Goal: Transaction & Acquisition: Purchase product/service

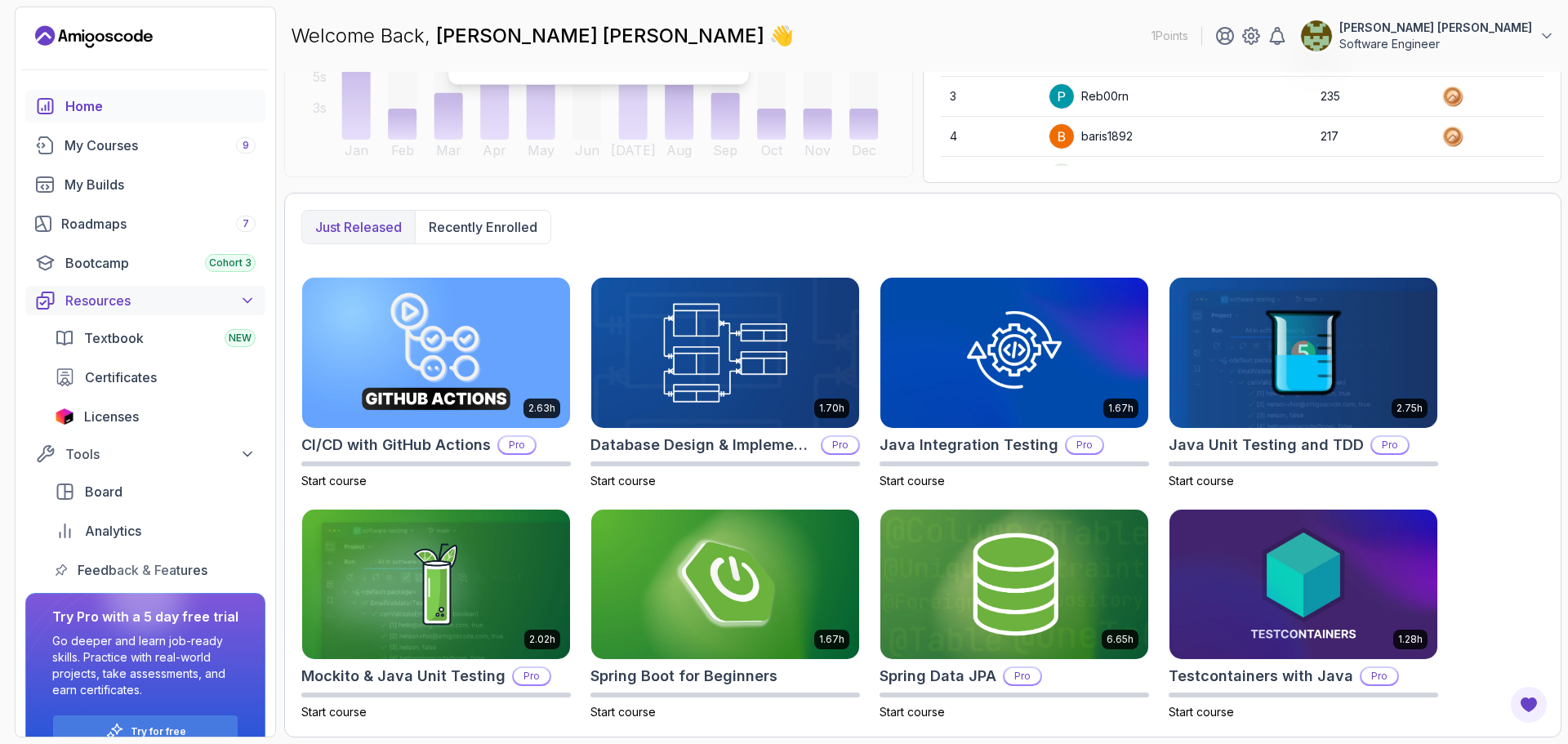
click at [146, 306] on div "Resources" at bounding box center [160, 301] width 190 height 20
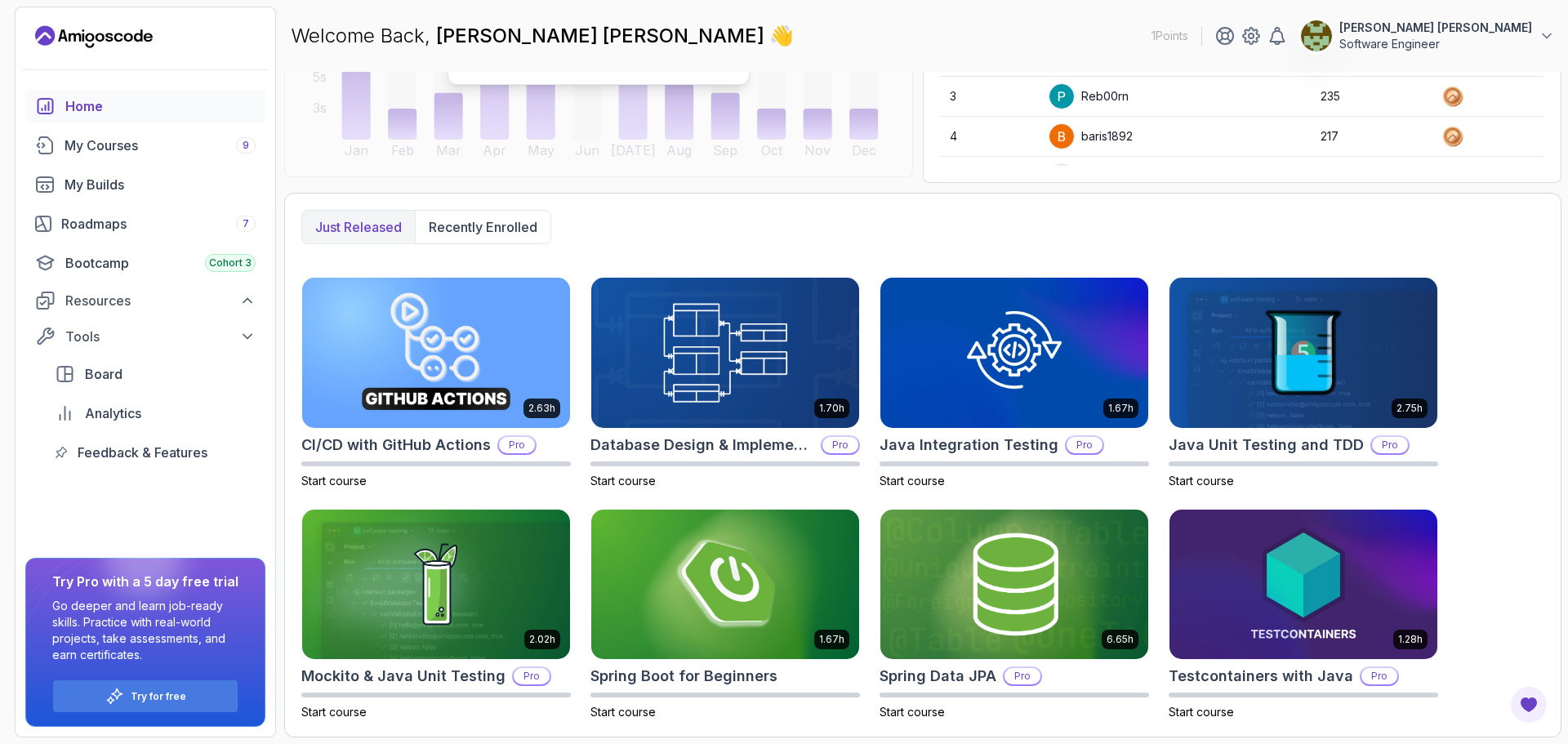
click at [127, 31] on icon "Landing page" at bounding box center [94, 37] width 118 height 26
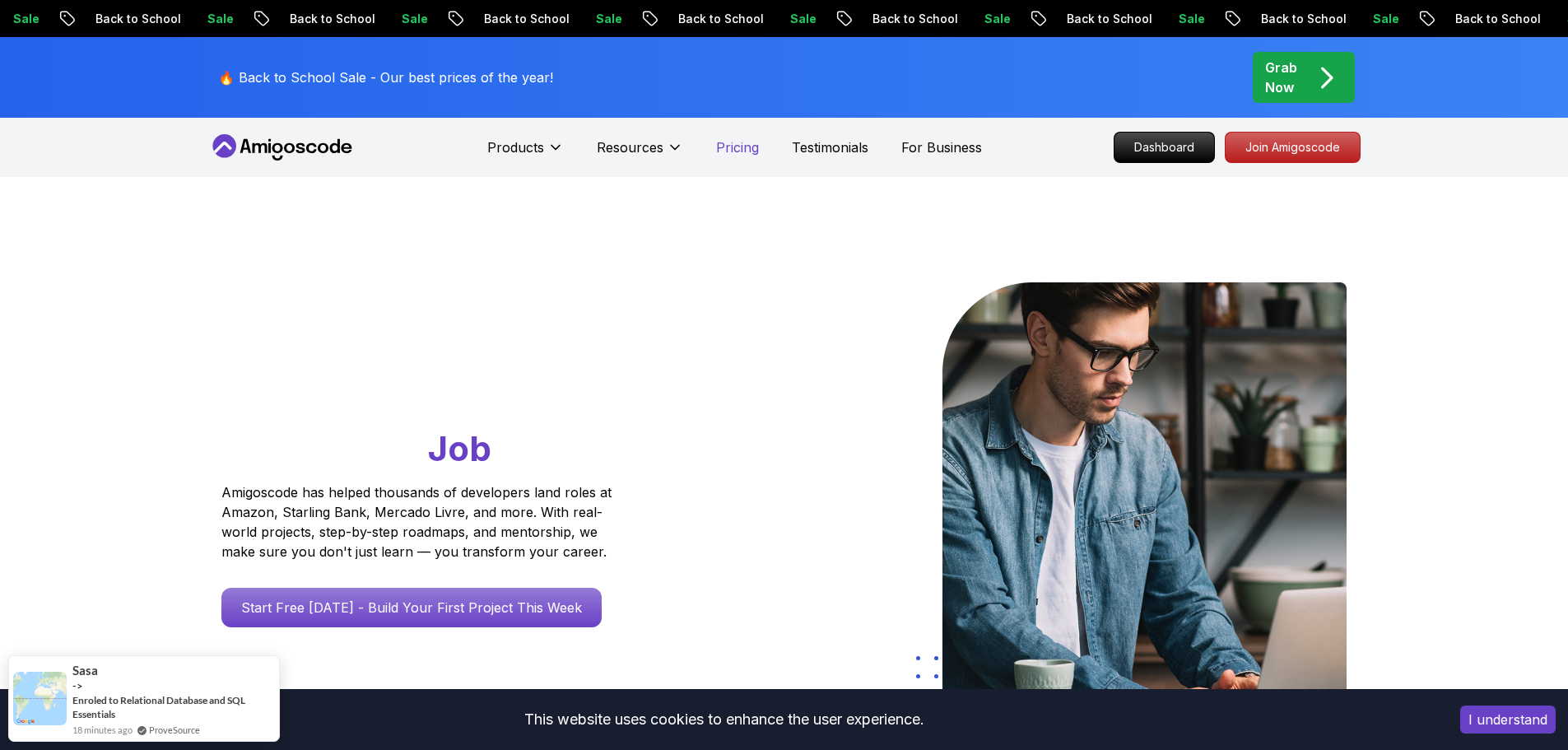
click at [740, 143] on p "Pricing" at bounding box center [737, 147] width 43 height 20
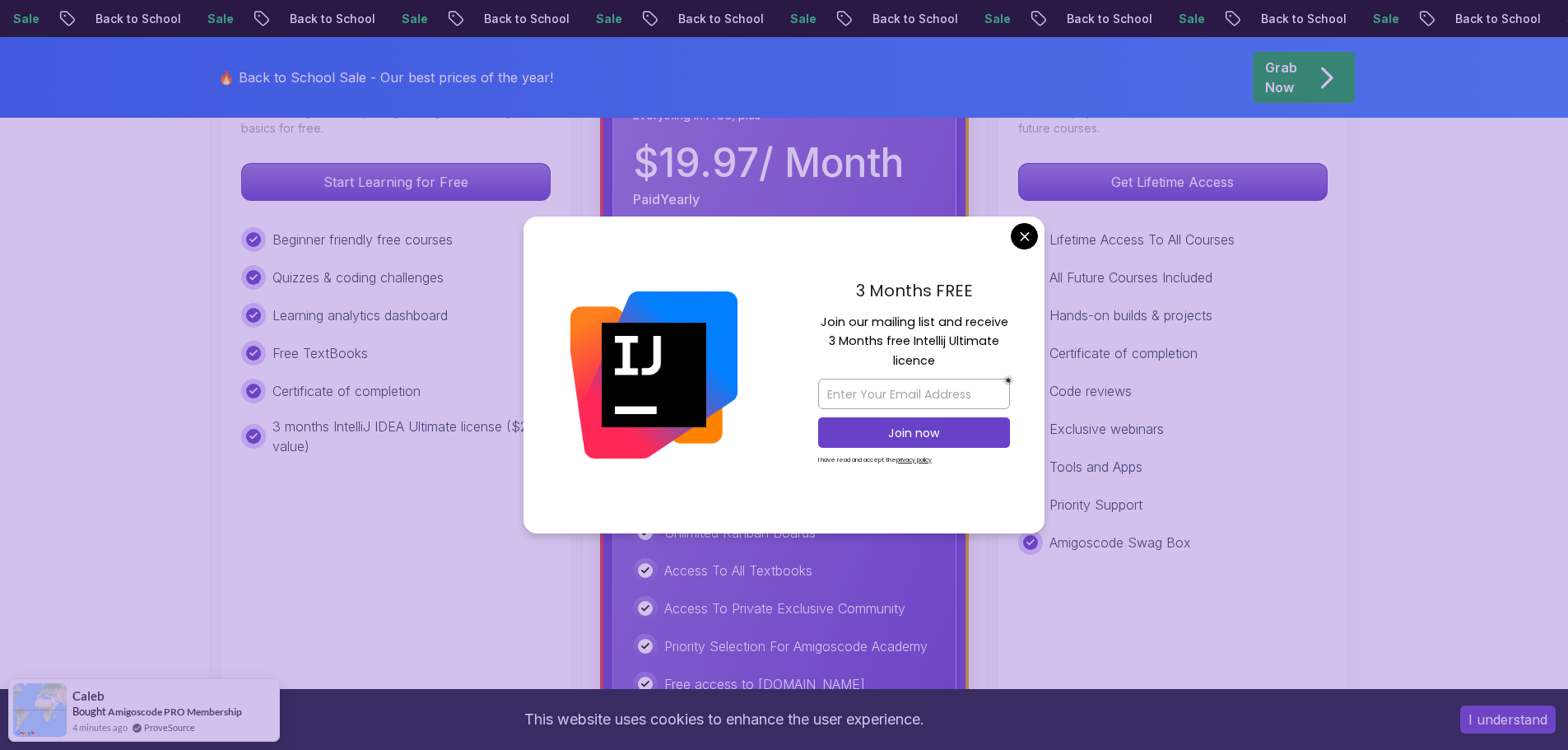
scroll to position [577, 0]
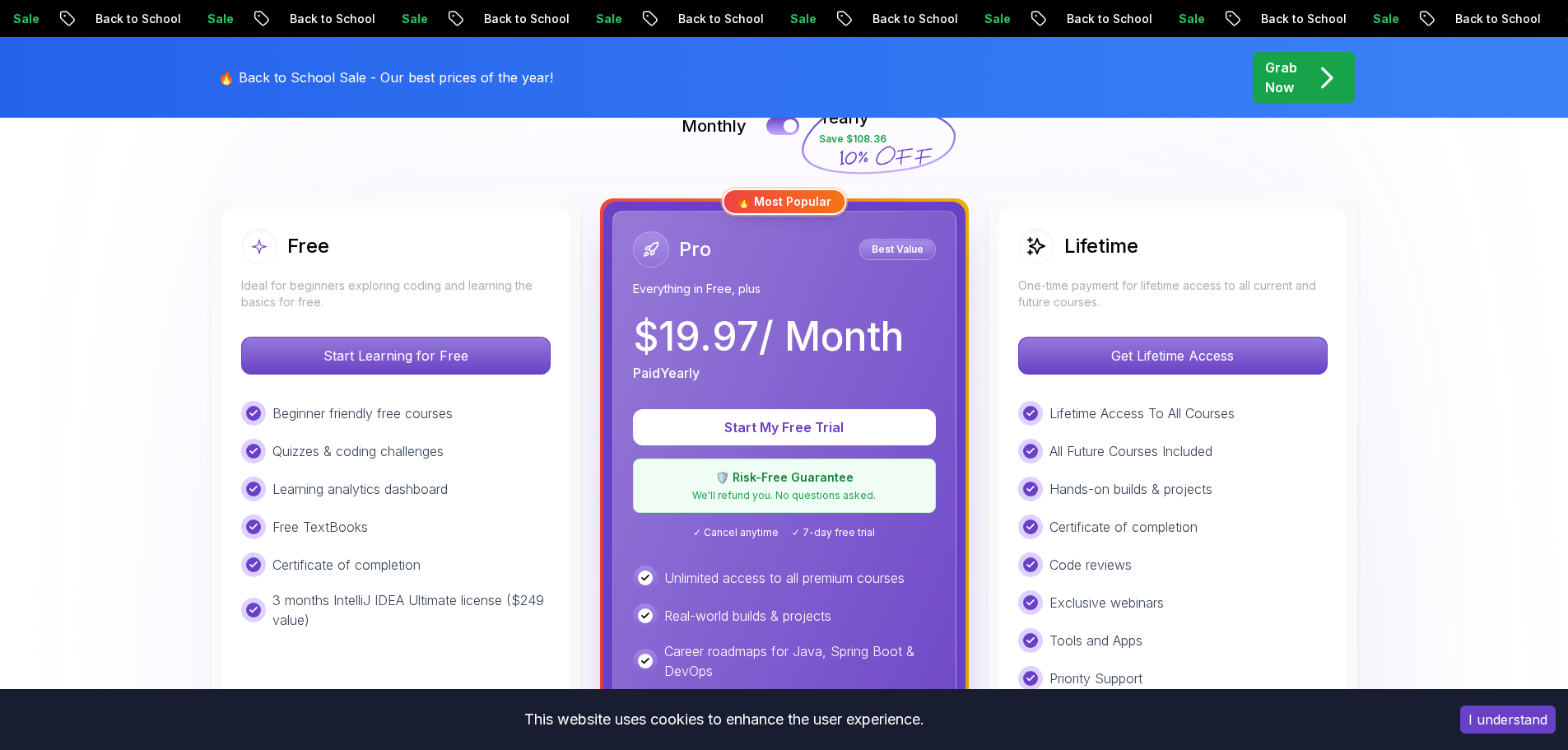
scroll to position [165, 0]
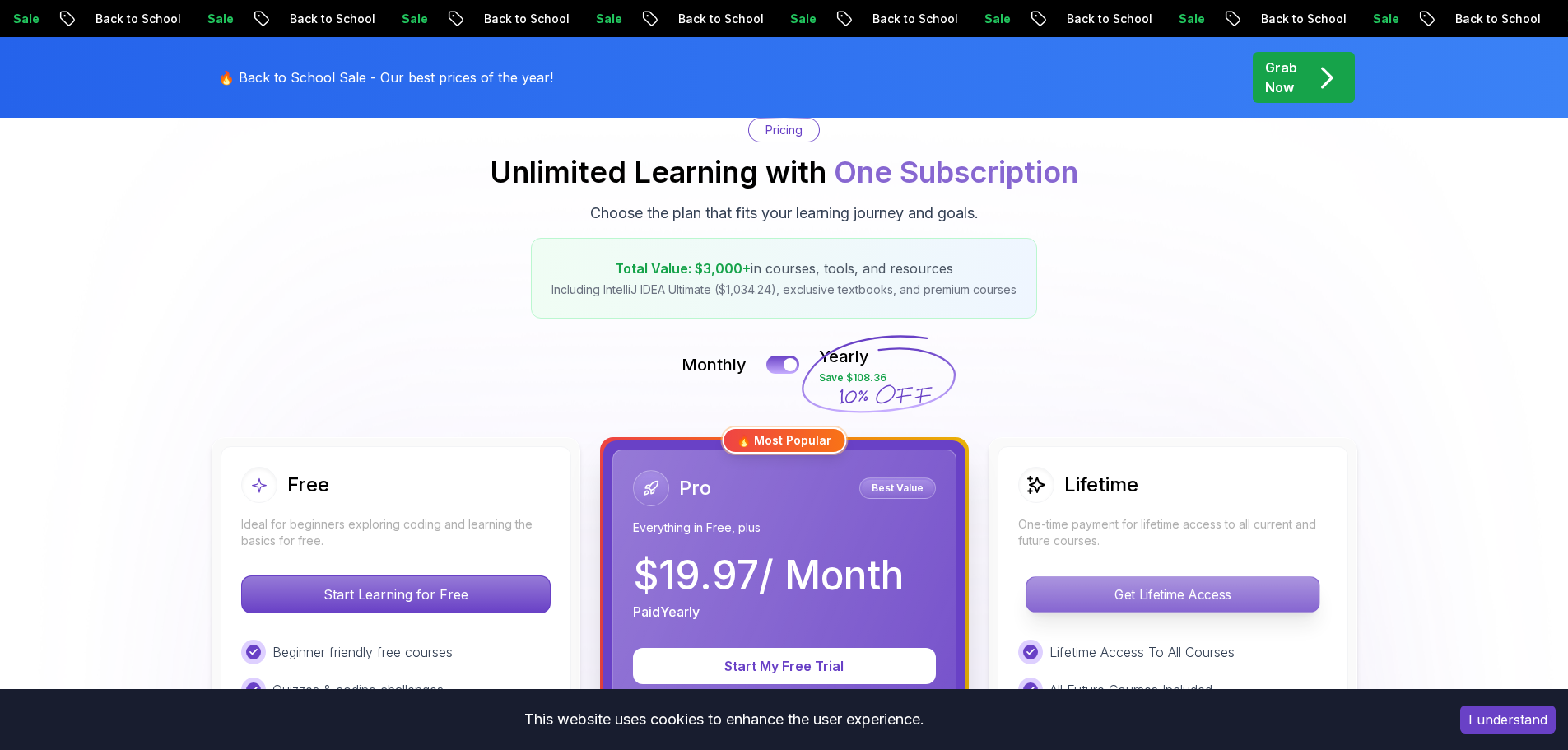
click at [1236, 580] on p "Get Lifetime Access" at bounding box center [1173, 594] width 292 height 34
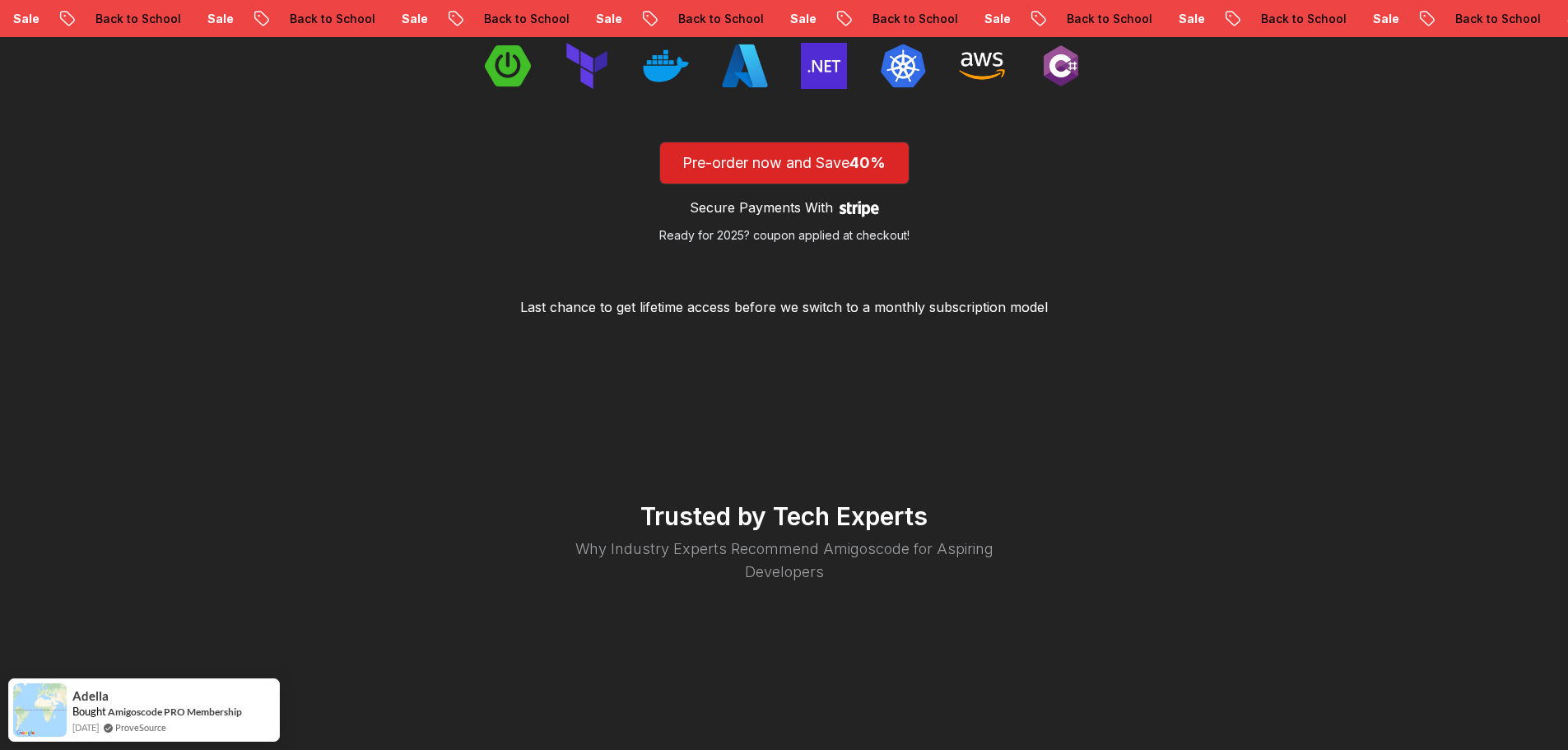
scroll to position [2471, 0]
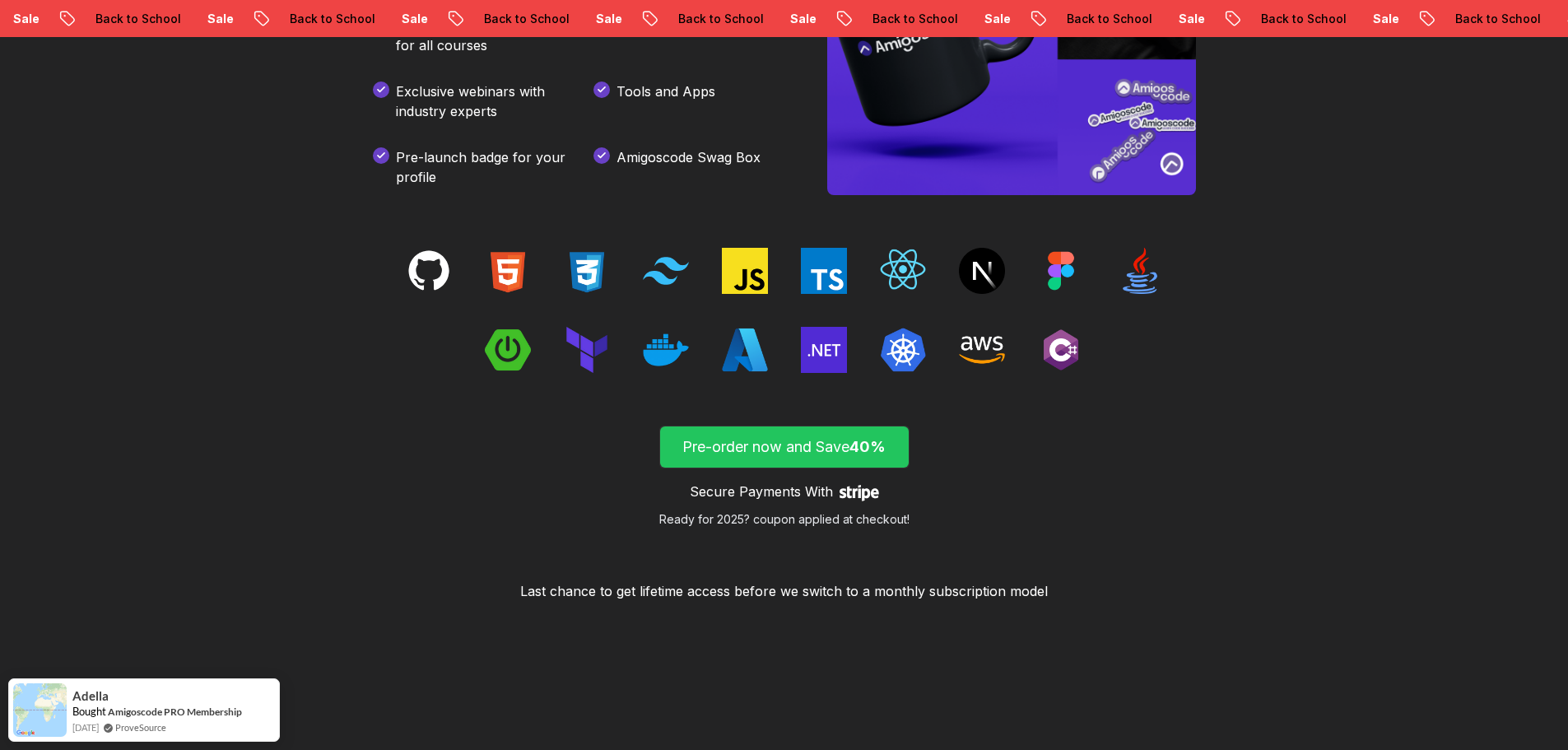
click at [790, 449] on p "Pre-order now and Save 40%" at bounding box center [785, 447] width 211 height 23
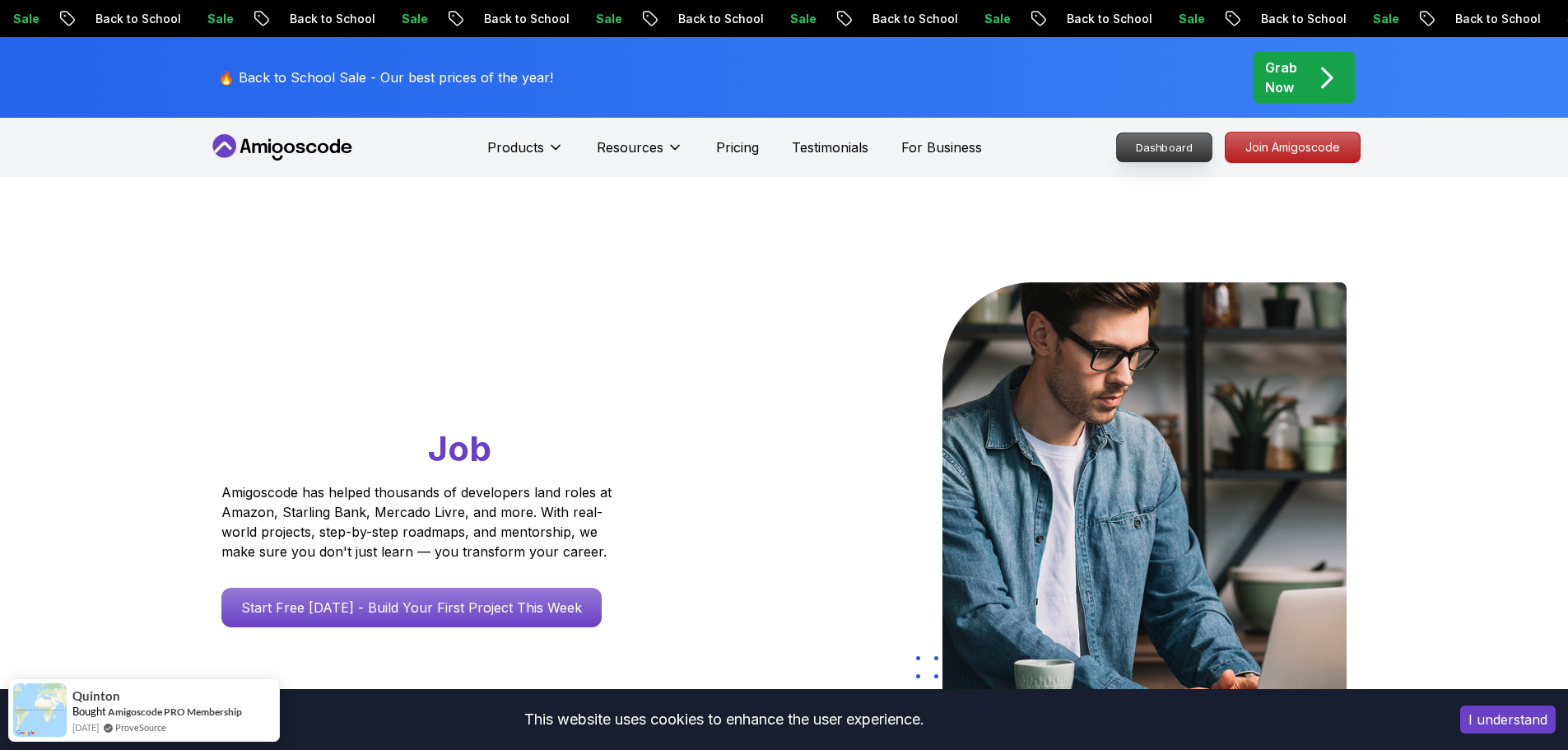
click at [1159, 158] on p "Dashboard" at bounding box center [1164, 147] width 95 height 28
